Goal: Task Accomplishment & Management: Use online tool/utility

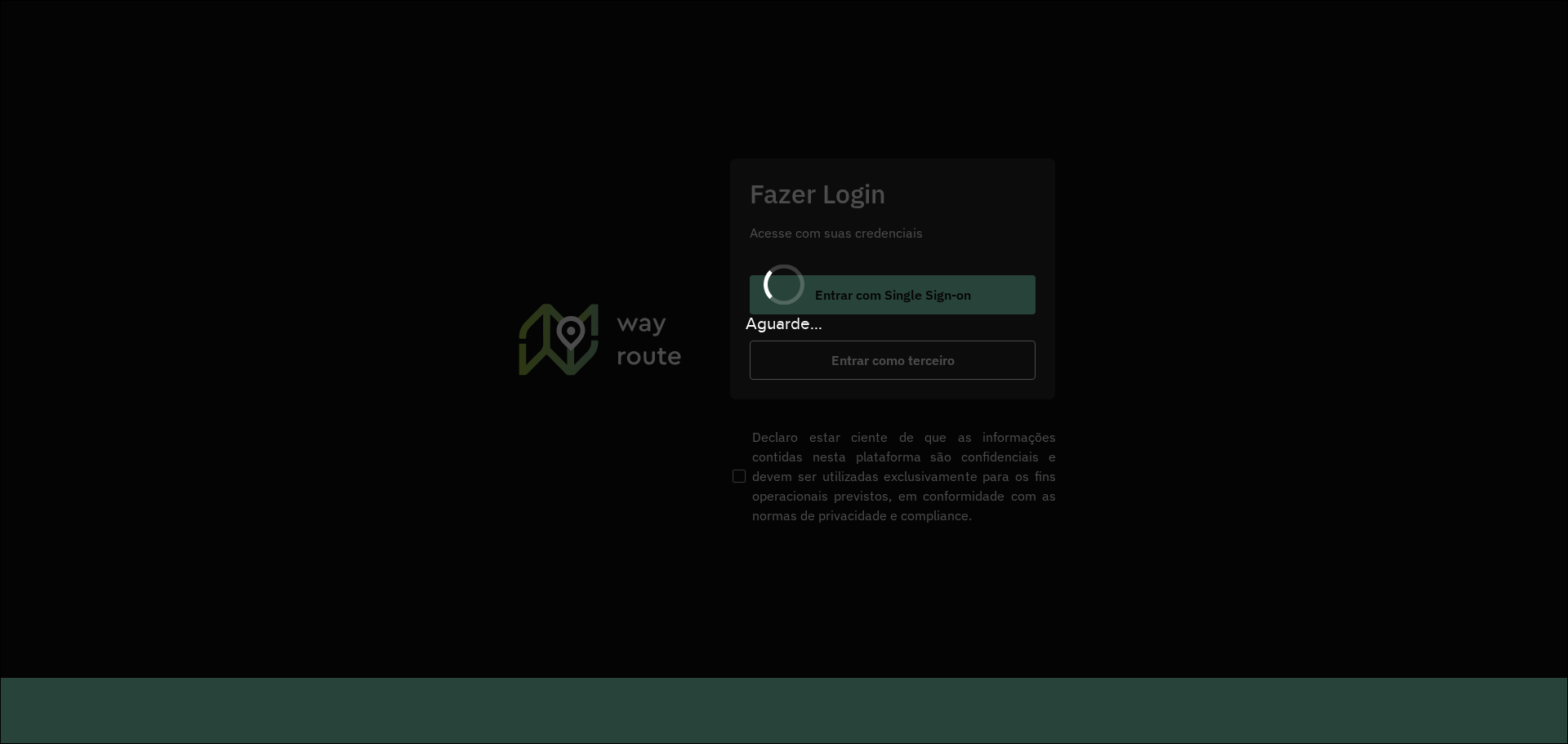
drag, startPoint x: 547, startPoint y: 215, endPoint x: 594, endPoint y: 216, distance: 47.0
click at [547, 214] on section "Fazer Login Acesse com suas credenciais Entrar com Single Sign-on Entrar como t…" at bounding box center [784, 340] width 1566 height 677
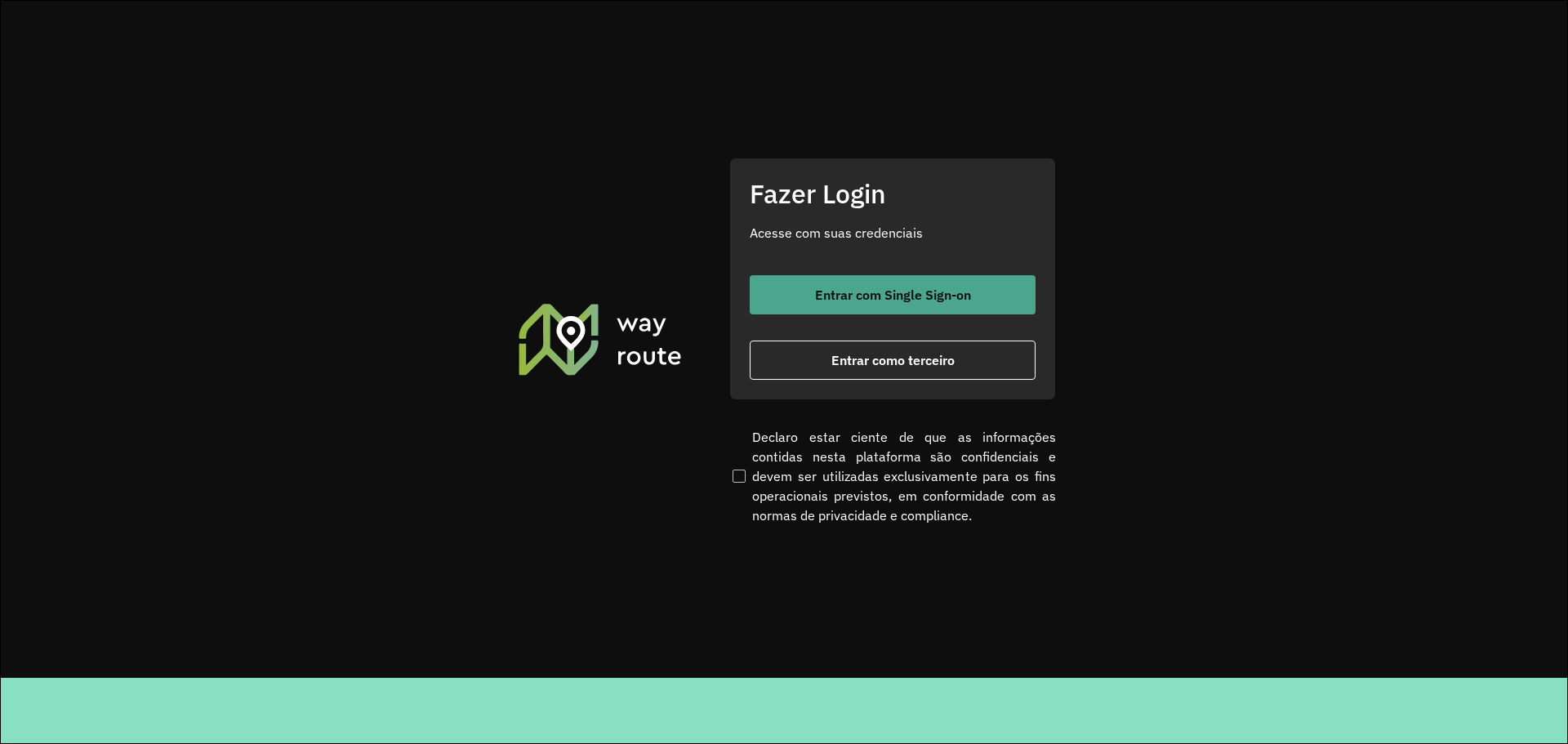
click at [868, 309] on button "Entrar com Single Sign-on" at bounding box center [893, 295] width 286 height 40
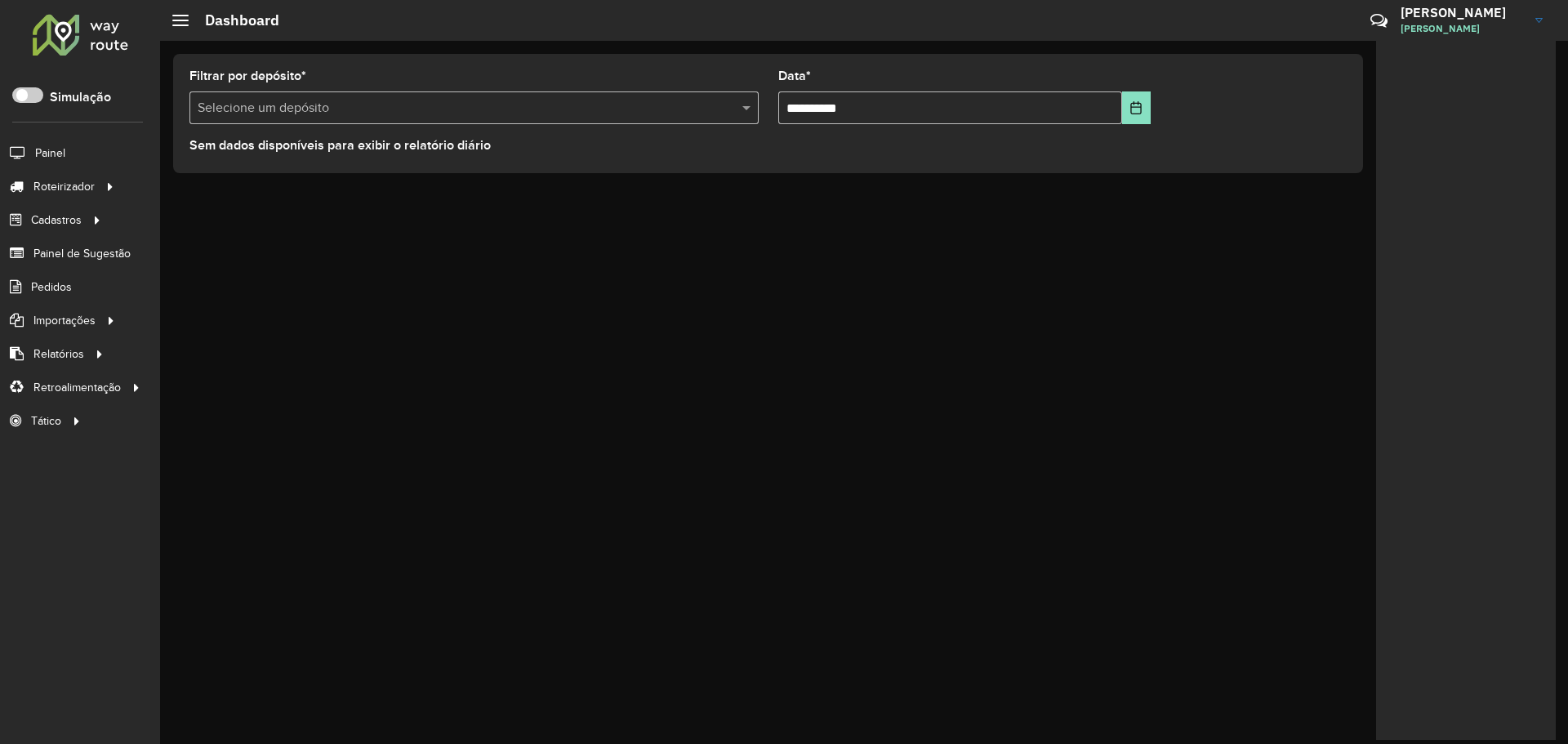
click at [777, 327] on div "**********" at bounding box center [864, 392] width 1408 height 704
